Goal: Task Accomplishment & Management: Manage account settings

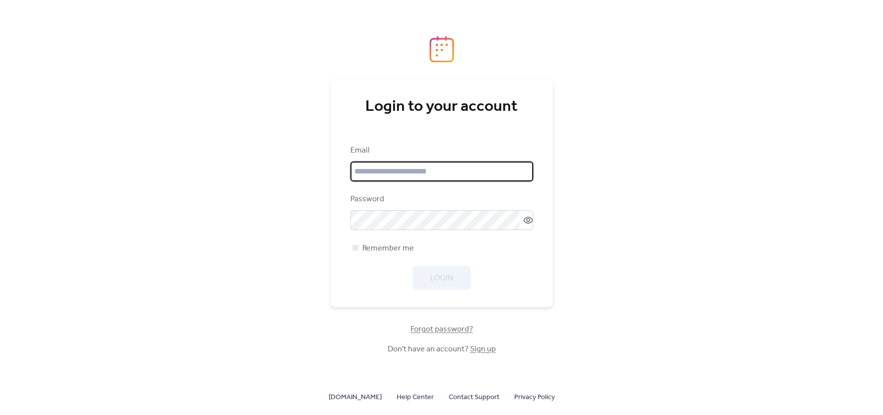
type input "**********"
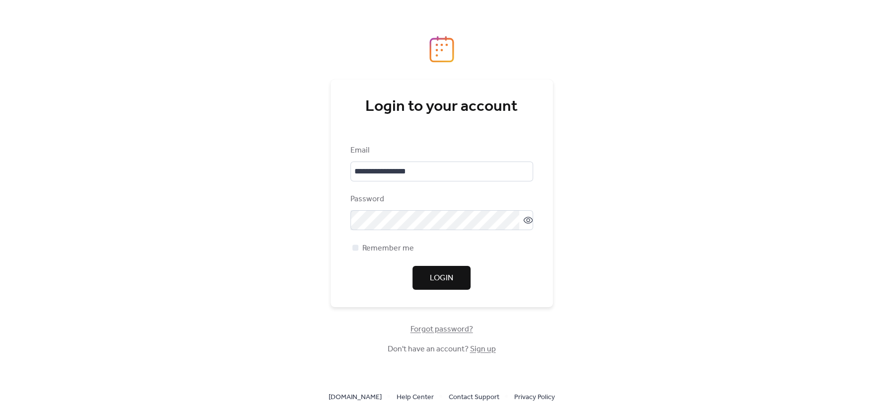
click at [352, 266] on div "Login" at bounding box center [442, 278] width 183 height 24
click at [434, 274] on span "Login" at bounding box center [441, 278] width 23 height 12
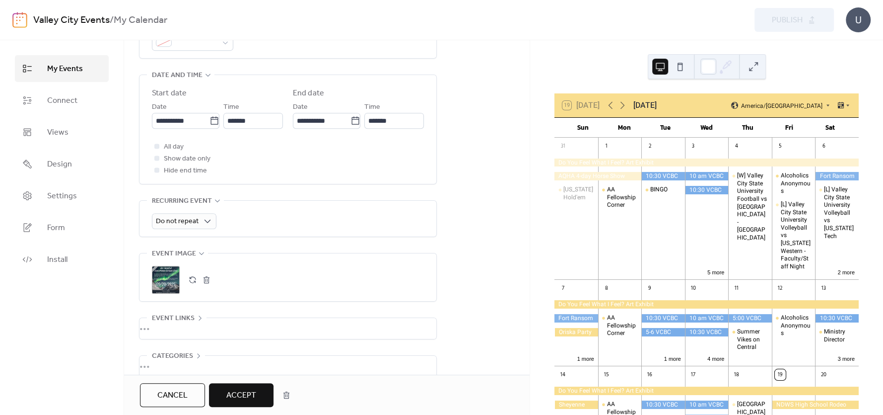
scroll to position [378, 0]
click at [242, 395] on span "Accept" at bounding box center [241, 395] width 30 height 12
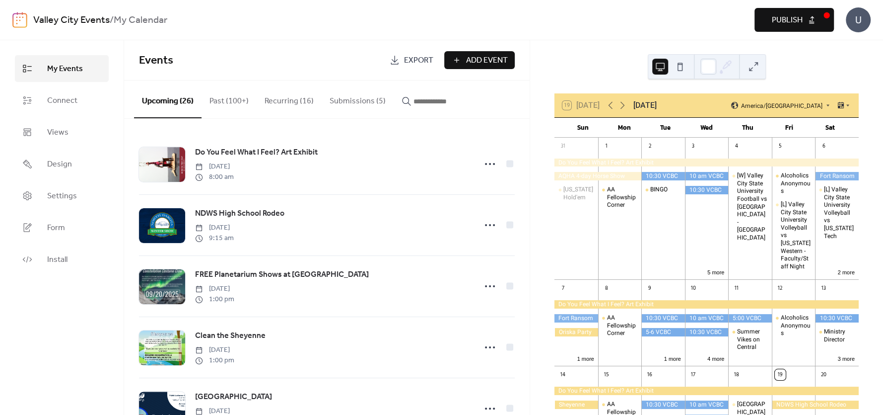
click at [338, 106] on button "Submissions (5)" at bounding box center [358, 98] width 72 height 37
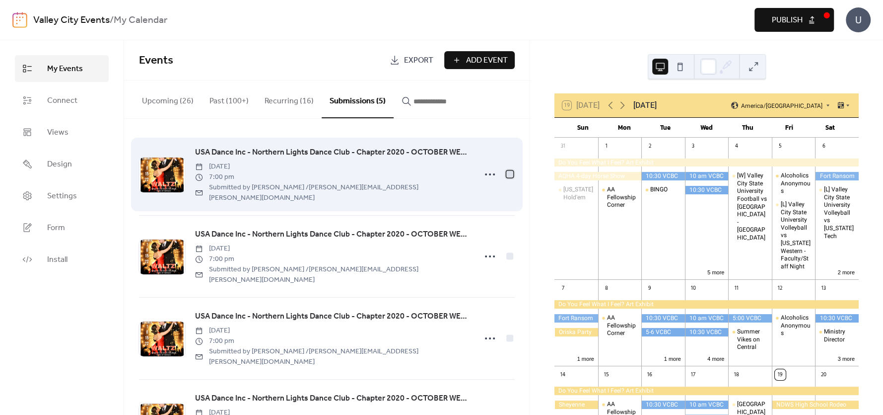
click at [506, 170] on div at bounding box center [509, 173] width 7 height 7
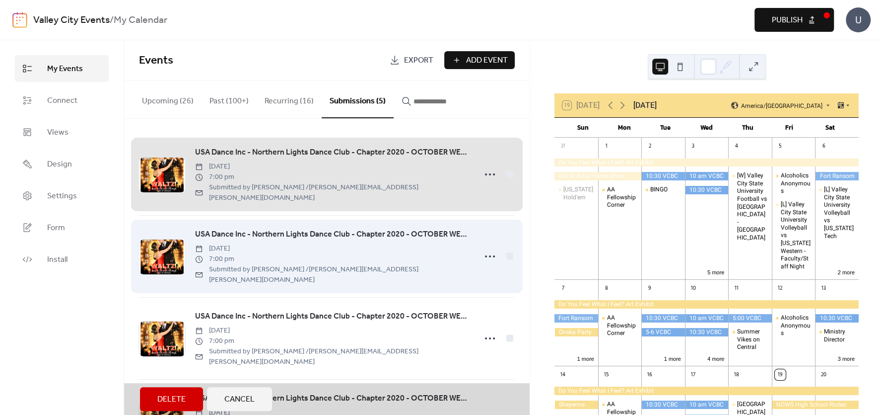
click at [506, 239] on div "USA Dance Inc - Northern Lights Dance Club - Chapter 2020 - OCTOBER WEEKLY EVEN…" at bounding box center [327, 256] width 376 height 82
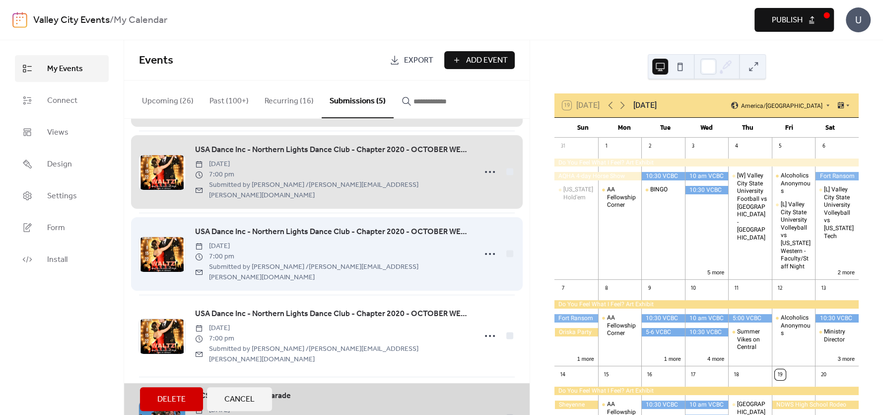
scroll to position [92, 0]
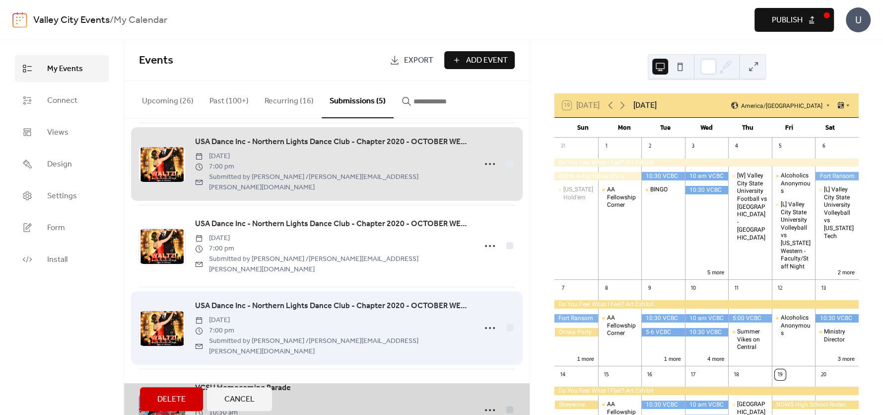
click at [508, 293] on div "USA Dance Inc - Northern Lights Dance Club - Chapter 2020 - OCTOBER WEEKLY EVEN…" at bounding box center [327, 327] width 376 height 82
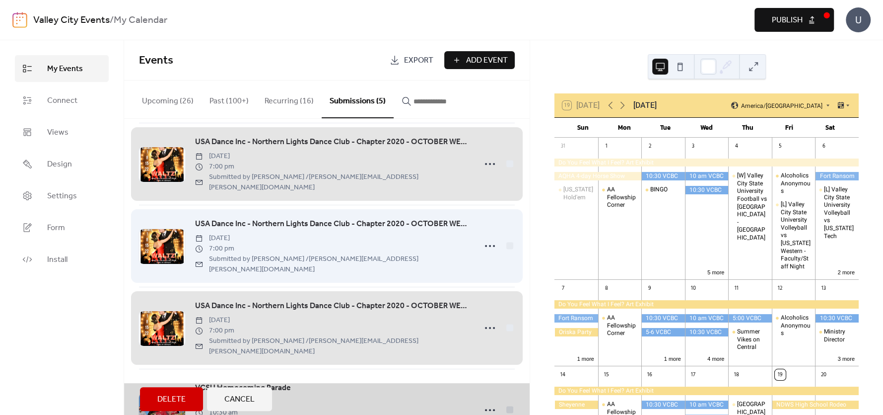
click at [504, 222] on div "USA Dance Inc - Northern Lights Dance Club - Chapter 2020 - OCTOBER WEEKLY EVEN…" at bounding box center [327, 246] width 376 height 82
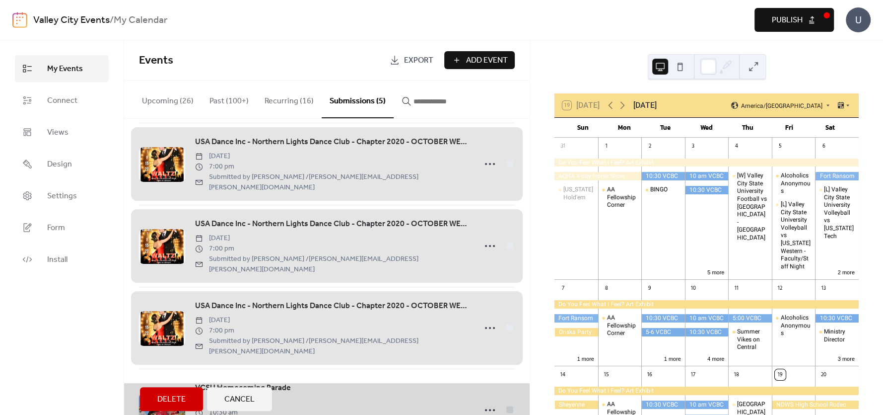
click at [161, 400] on span "Delete" at bounding box center [171, 399] width 28 height 12
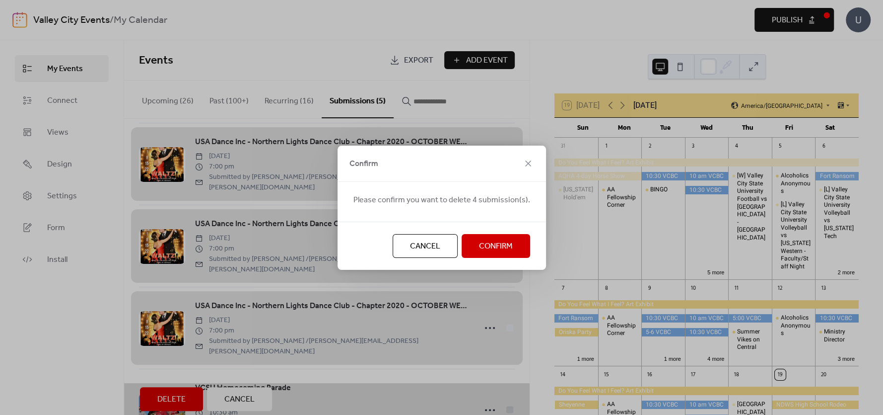
click at [480, 243] on span "Confirm" at bounding box center [496, 246] width 34 height 12
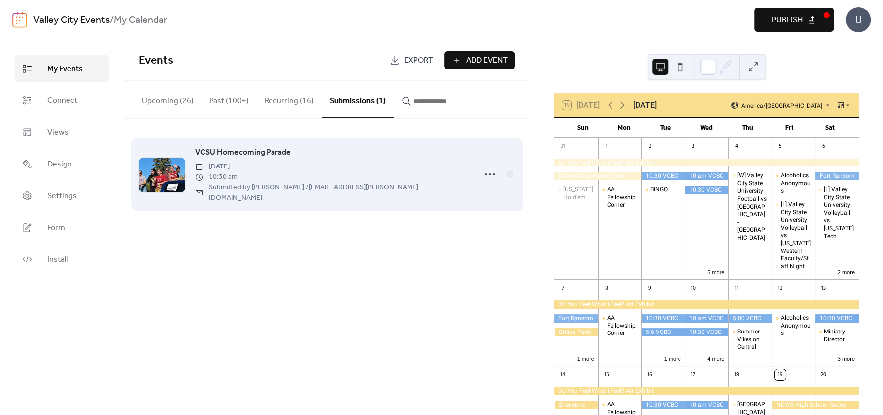
click at [378, 169] on div "VCSU Homecoming Parade [DATE] 10:30 am Submitted by [PERSON_NAME] / [EMAIL_ADDR…" at bounding box center [332, 174] width 275 height 57
click at [416, 169] on div "VCSU Homecoming Parade [DATE] 10:30 am Submitted by [PERSON_NAME] / [EMAIL_ADDR…" at bounding box center [332, 174] width 275 height 57
click at [484, 171] on icon at bounding box center [490, 174] width 16 height 16
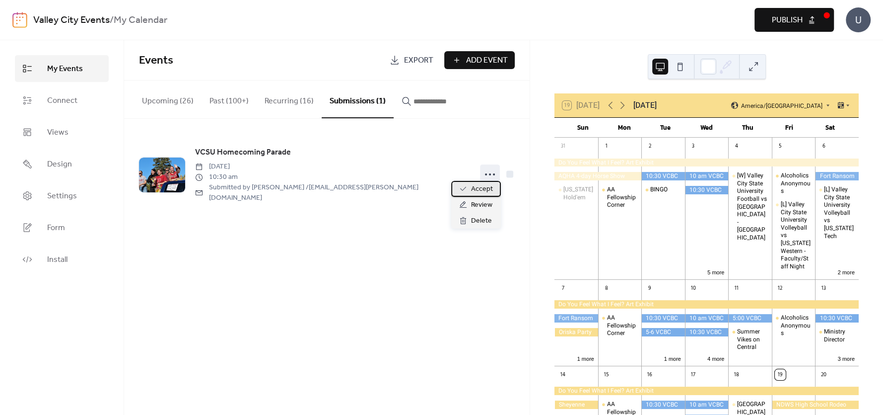
click at [482, 196] on div "Accept" at bounding box center [476, 189] width 50 height 16
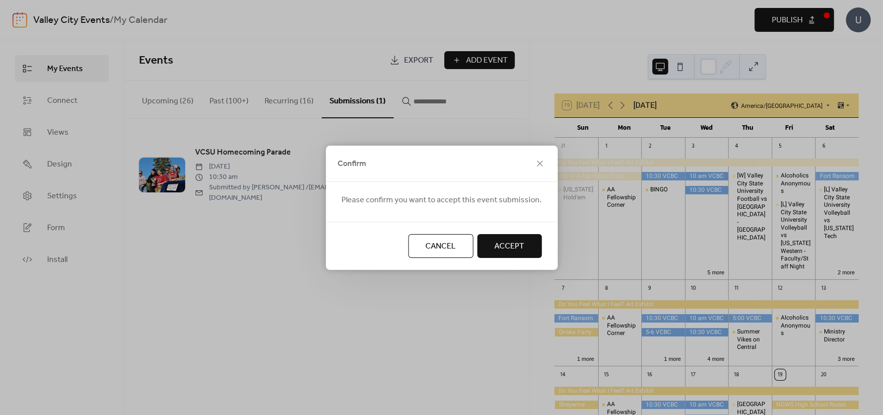
click at [508, 244] on span "Accept" at bounding box center [509, 246] width 30 height 12
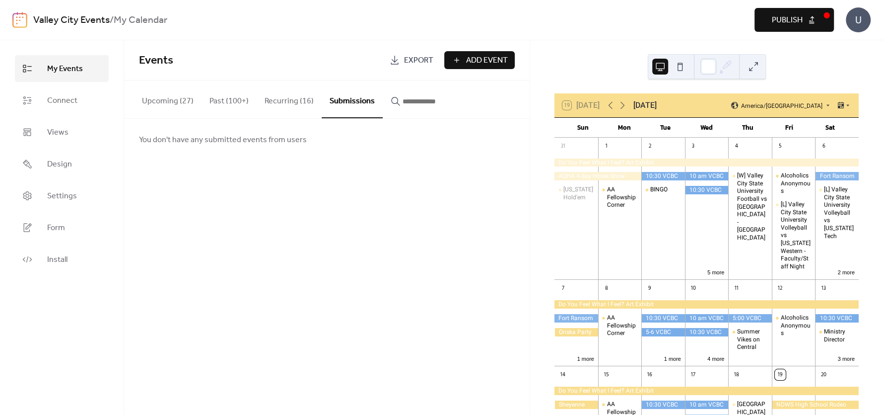
click at [805, 19] on button "Publish" at bounding box center [794, 20] width 79 height 24
